Goal: Find specific page/section: Find specific page/section

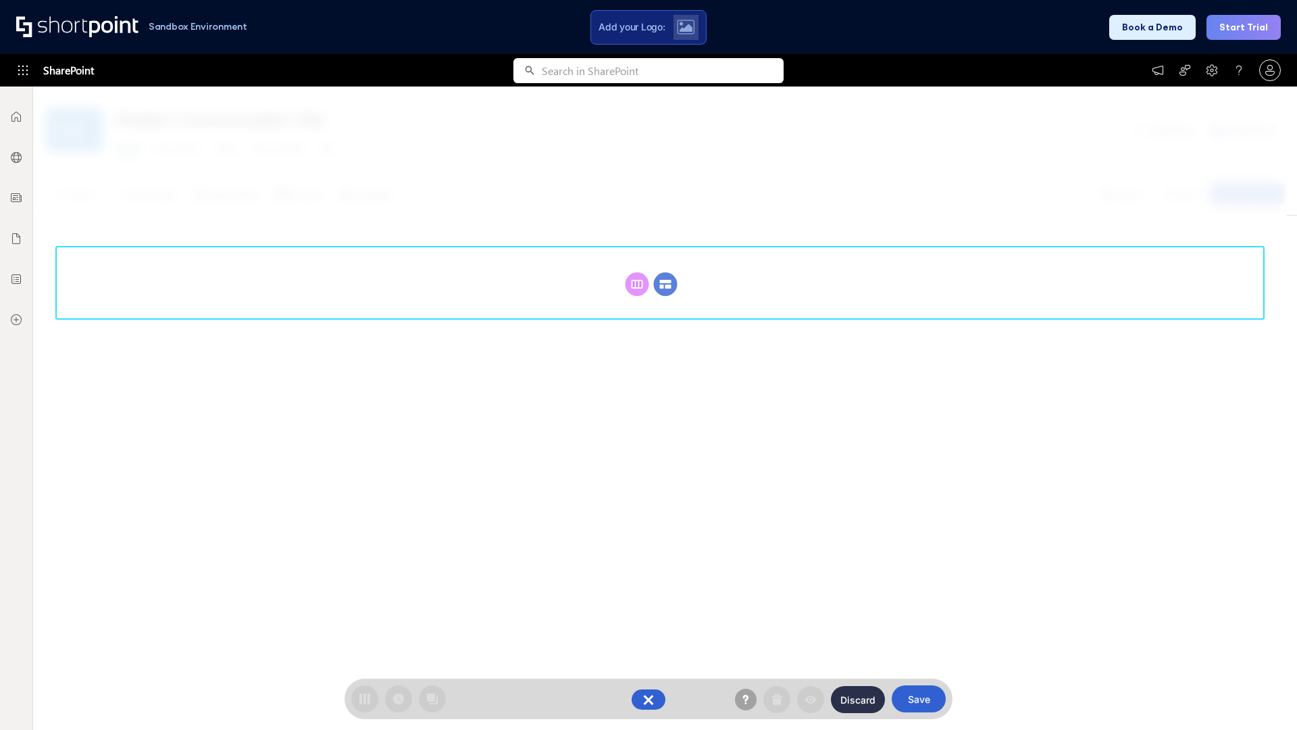
scroll to position [186, 0]
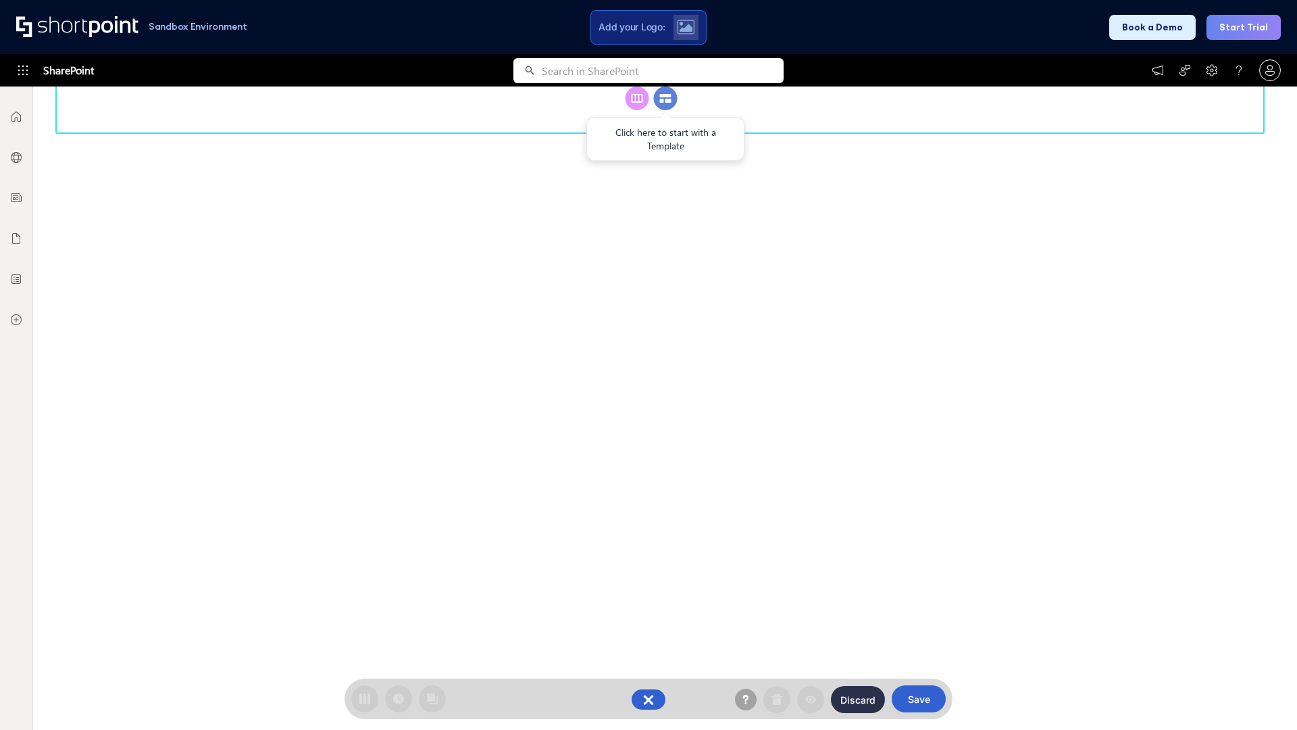
click at [666, 110] on circle at bounding box center [666, 98] width 24 height 24
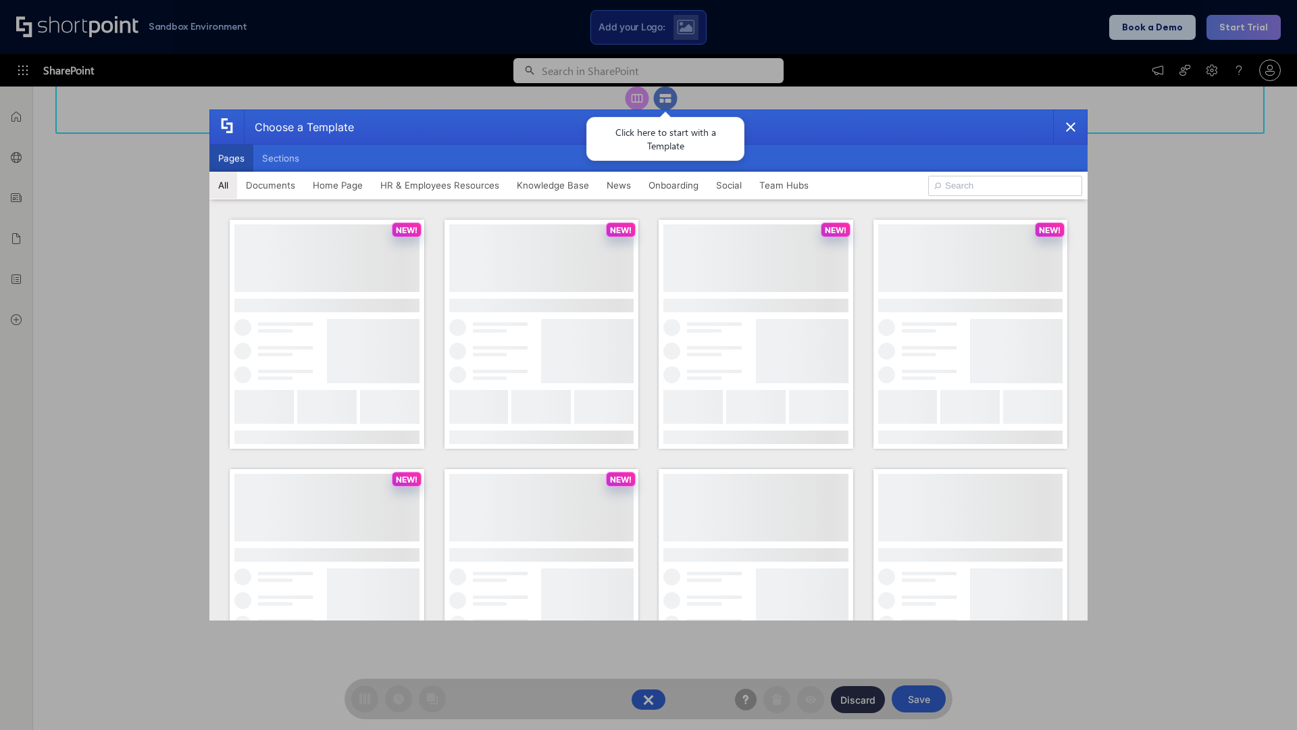
scroll to position [0, 0]
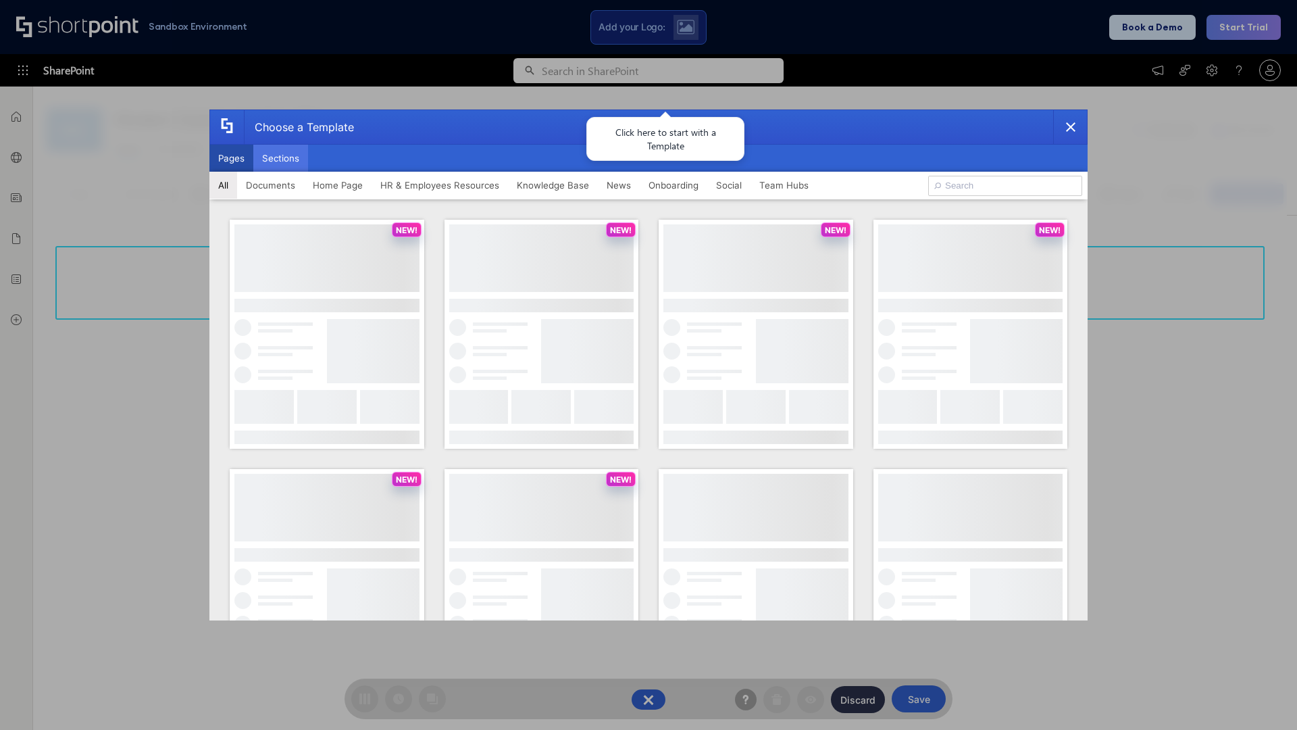
click at [280, 158] on button "Sections" at bounding box center [280, 158] width 55 height 27
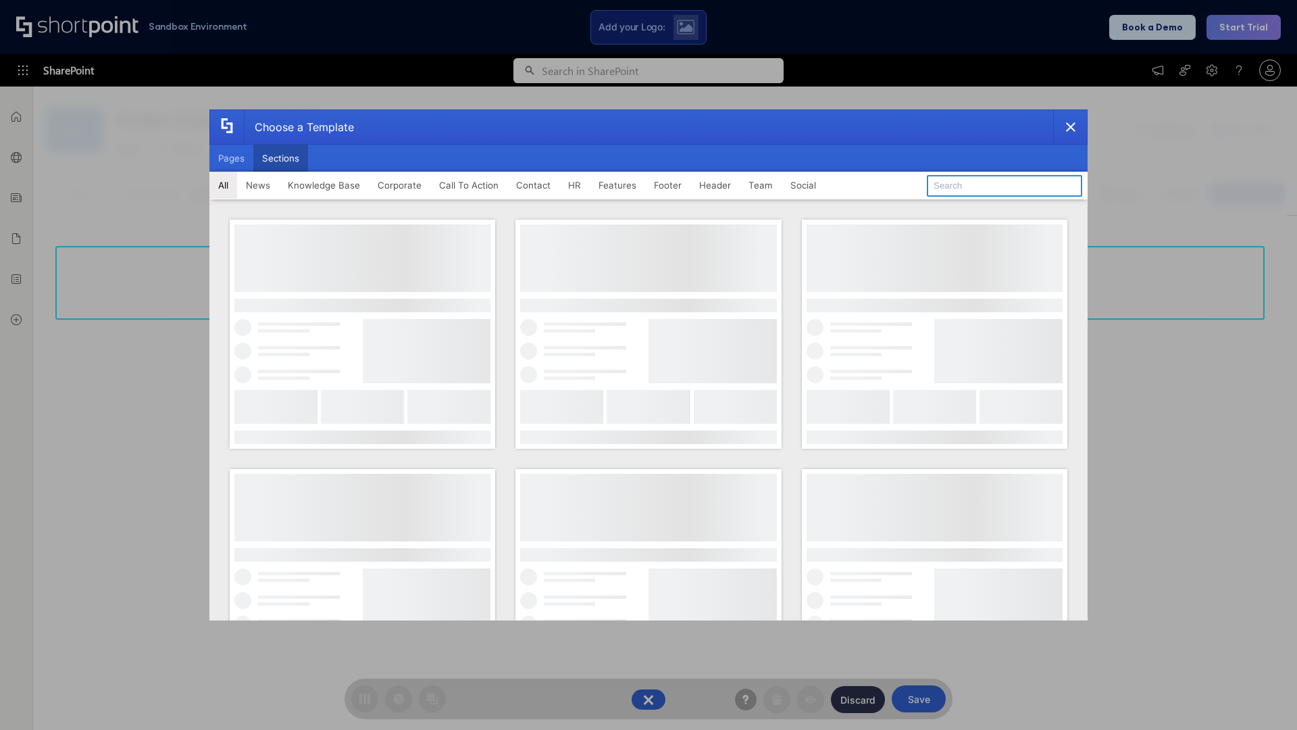
type input "HR"
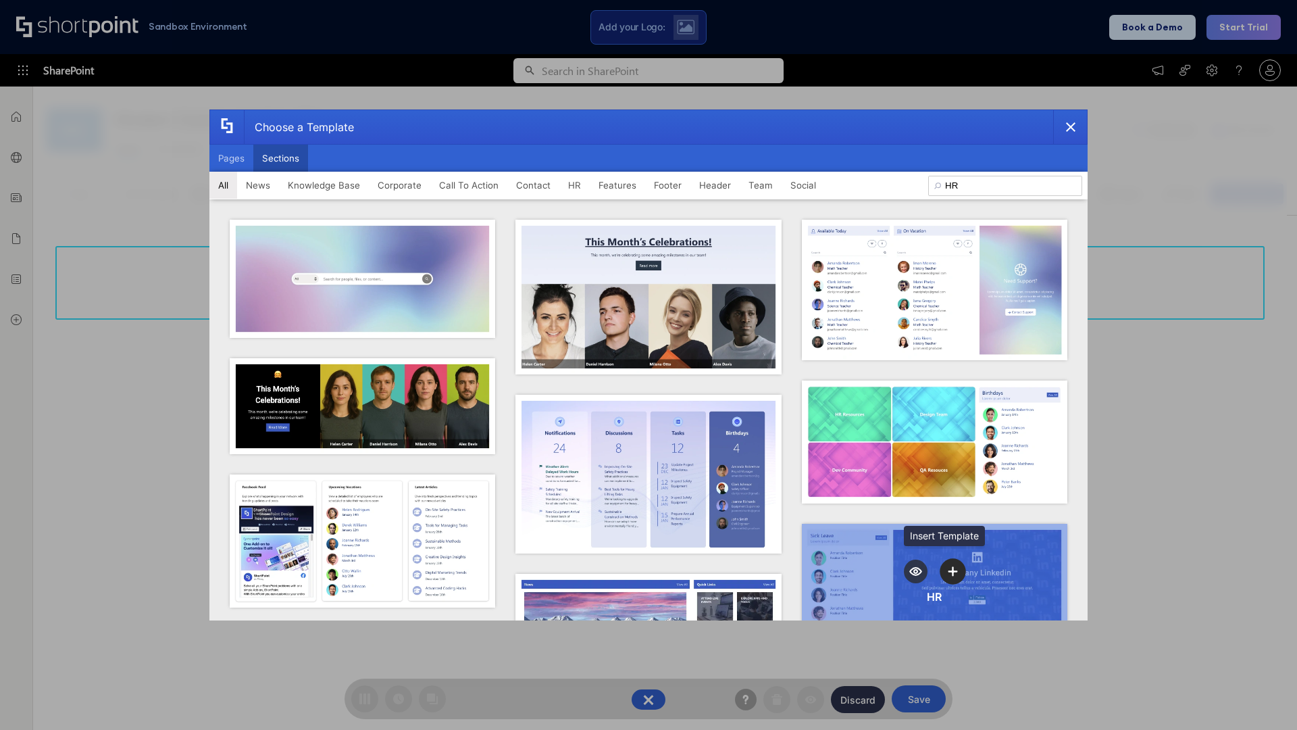
click at [949, 567] on icon "template selector" at bounding box center [953, 570] width 9 height 9
